Goal: Information Seeking & Learning: Learn about a topic

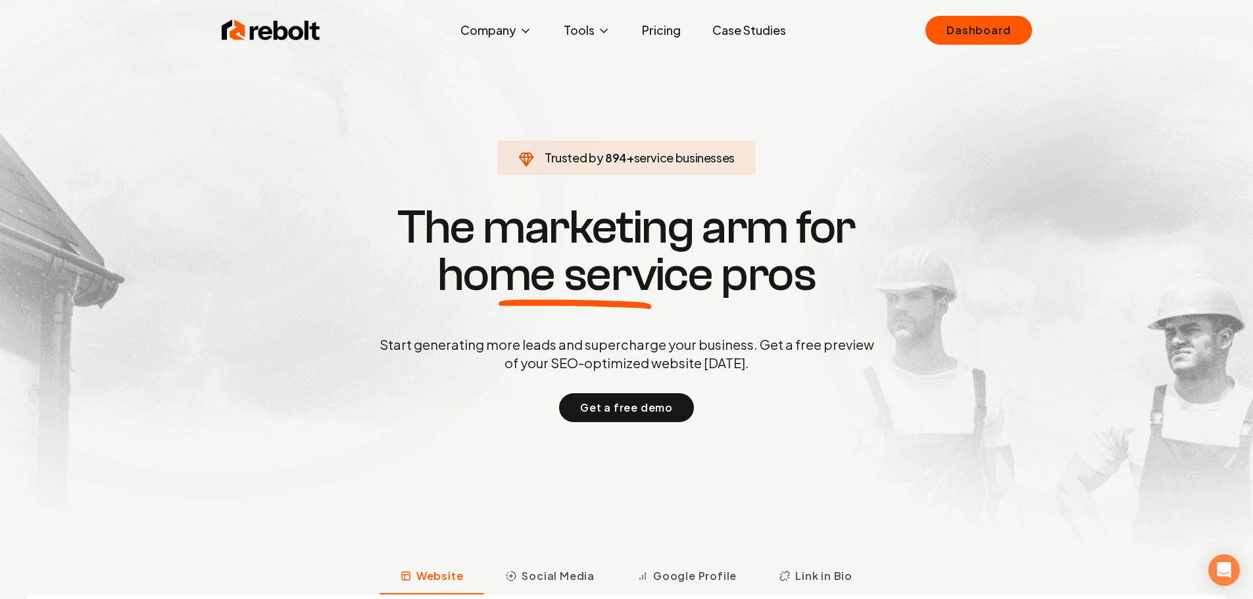
click at [745, 25] on link "Case Studies" at bounding box center [749, 30] width 95 height 26
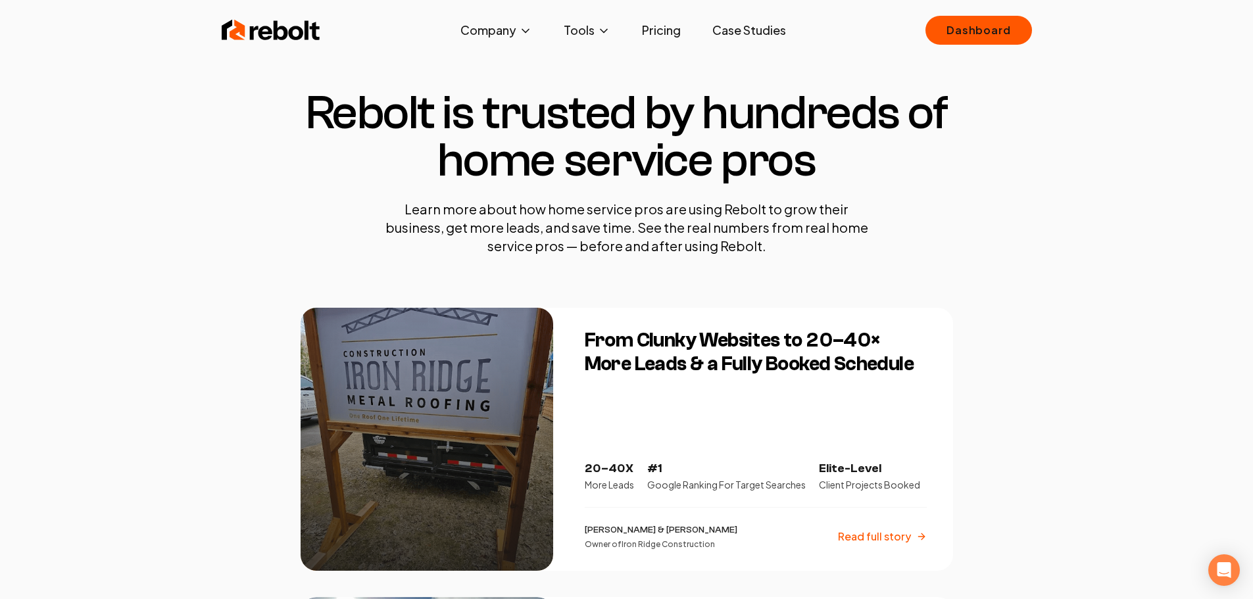
scroll to position [66, 0]
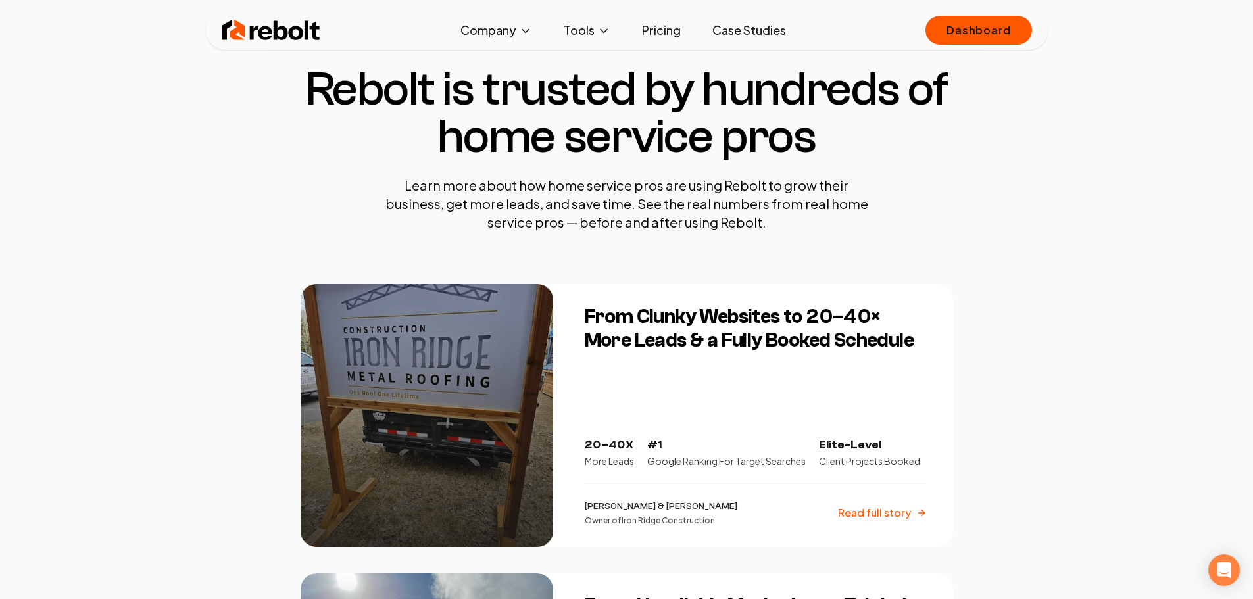
click at [645, 284] on div "From Clunky Websites to 20–40× More Leads & a Fully Booked Schedule 20–40X More…" at bounding box center [761, 415] width 384 height 263
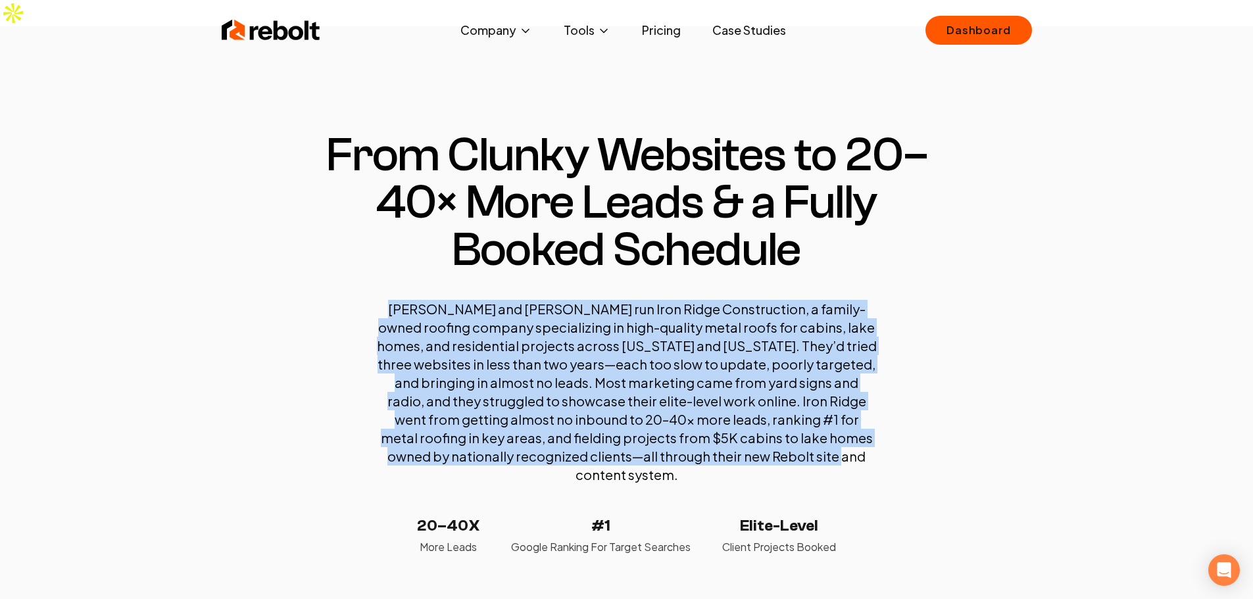
drag, startPoint x: 384, startPoint y: 278, endPoint x: 873, endPoint y: 426, distance: 511.4
click at [873, 426] on section "From Clunky Websites to 20–40× More Leads & a Fully Booked Schedule [PERSON_NAM…" at bounding box center [627, 344] width 653 height 424
copy p "[PERSON_NAME] and [PERSON_NAME] run Iron Ridge Construction, a family-owned roo…"
